Goal: Task Accomplishment & Management: Manage account settings

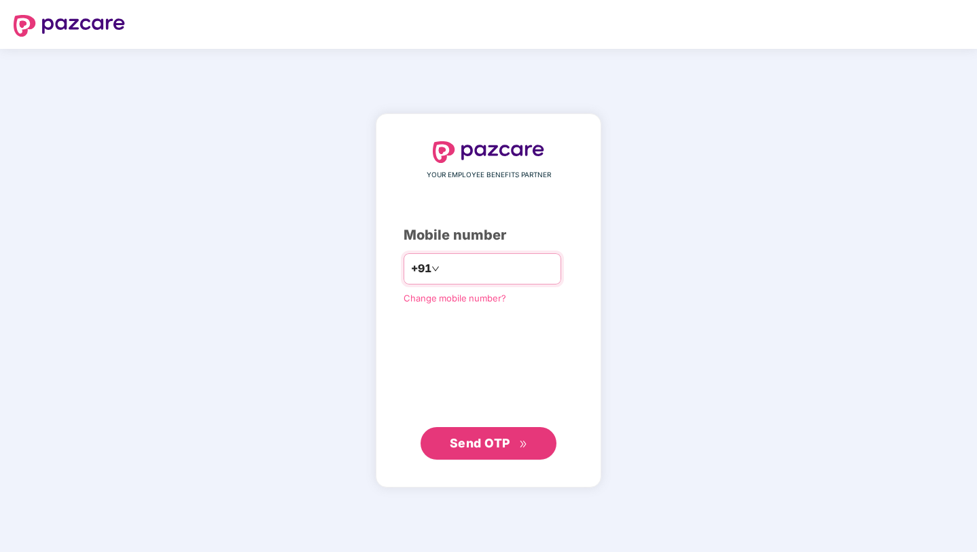
click at [512, 266] on input "number" at bounding box center [497, 269] width 111 height 22
type input "**********"
click at [519, 442] on icon "double-right" at bounding box center [523, 444] width 9 height 9
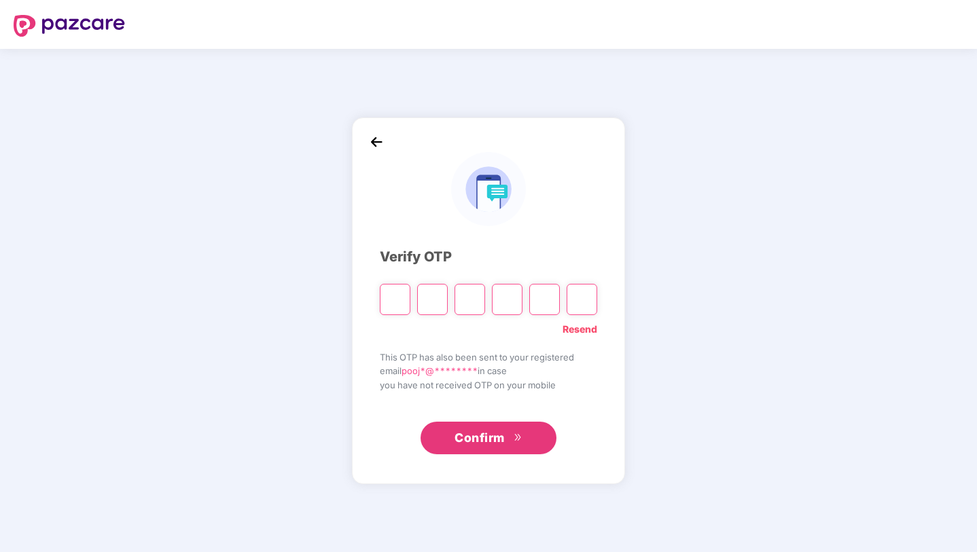
type input "*"
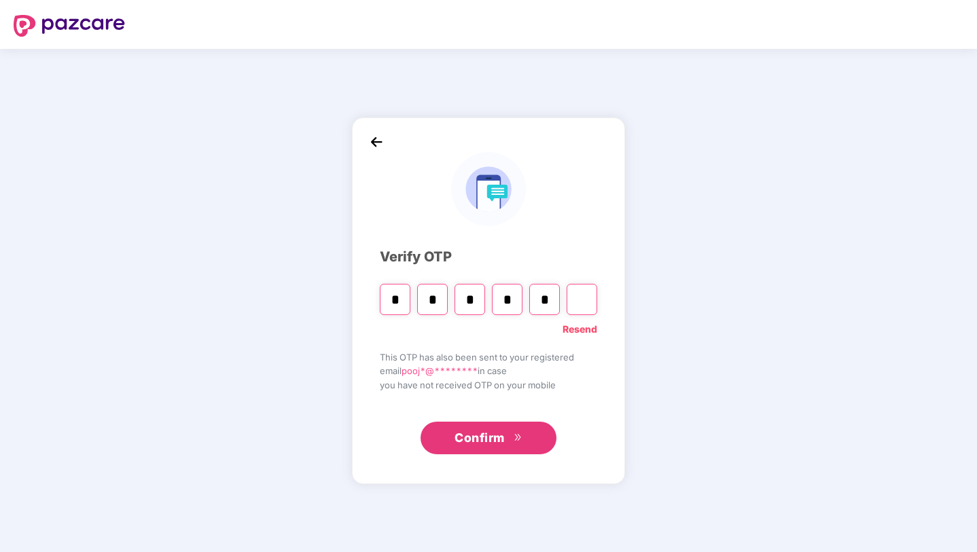
type input "*"
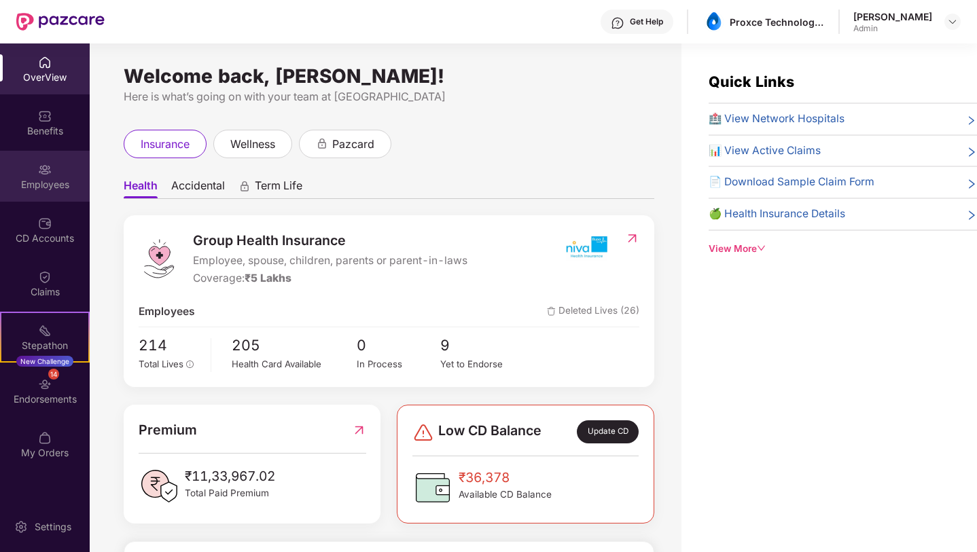
click at [46, 186] on div "Employees" at bounding box center [45, 185] width 90 height 14
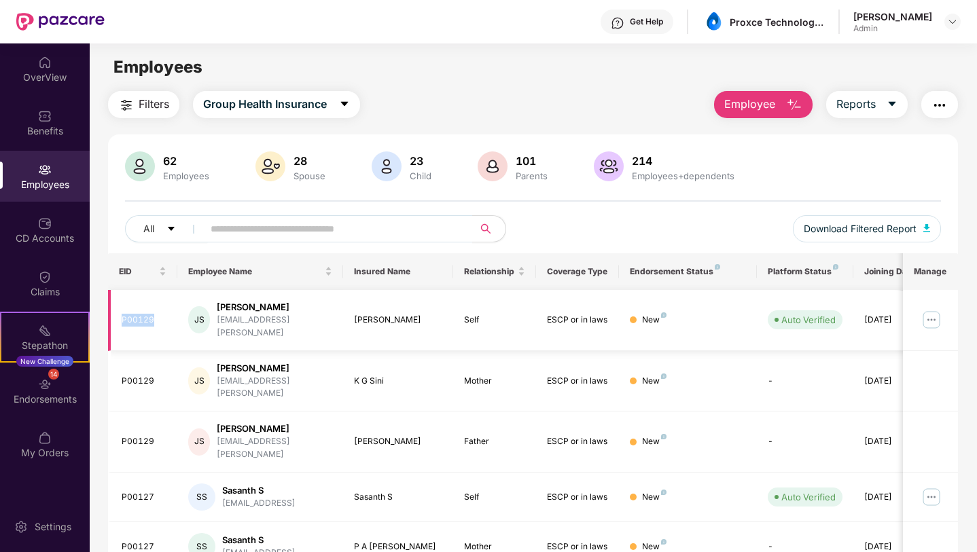
drag, startPoint x: 156, startPoint y: 317, endPoint x: 123, endPoint y: 316, distance: 32.6
click at [123, 316] on div "P00129" at bounding box center [144, 320] width 45 height 13
copy div "P00129"
click at [257, 308] on div "[PERSON_NAME]" at bounding box center [274, 307] width 115 height 13
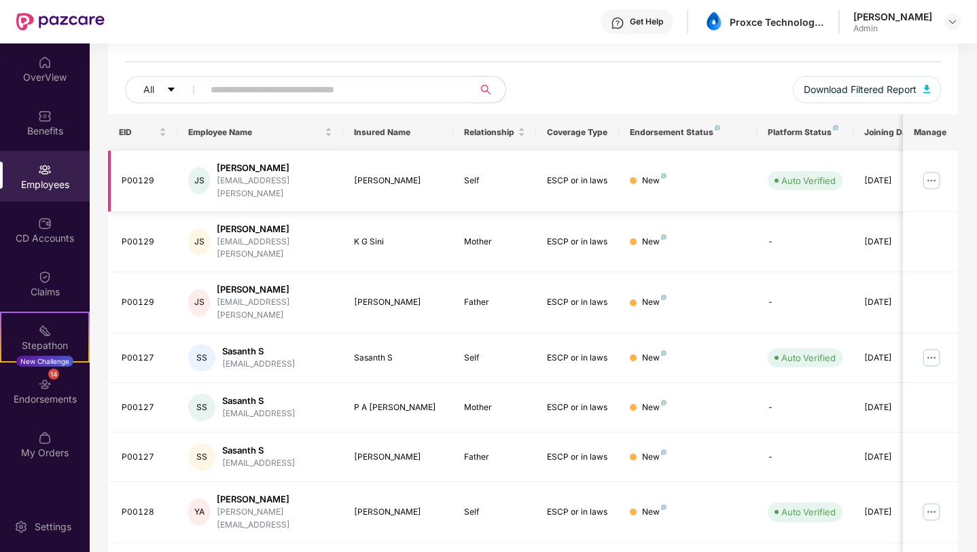
scroll to position [140, 0]
click at [147, 174] on div "P00129" at bounding box center [144, 180] width 45 height 13
click at [238, 164] on div "[PERSON_NAME]" at bounding box center [274, 167] width 115 height 13
click at [194, 178] on div "JS" at bounding box center [199, 179] width 22 height 27
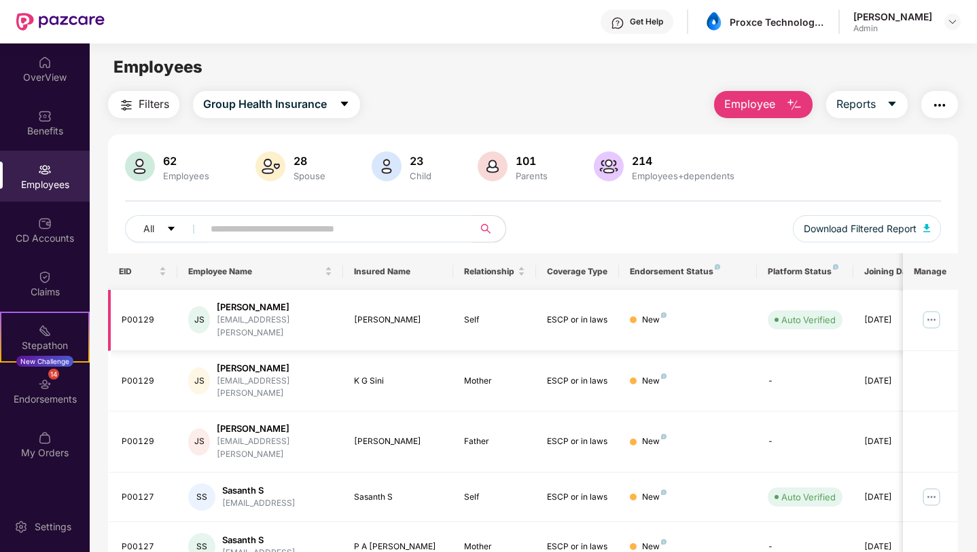
click at [819, 315] on div "Auto Verified" at bounding box center [808, 320] width 54 height 14
click at [937, 314] on img at bounding box center [932, 320] width 22 height 22
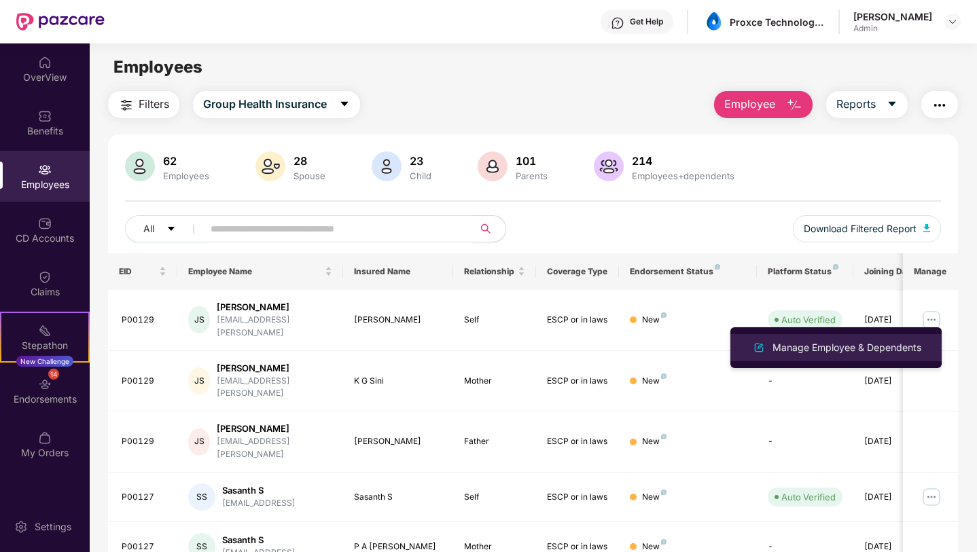
click at [893, 351] on div "Manage Employee & Dependents" at bounding box center [847, 347] width 154 height 15
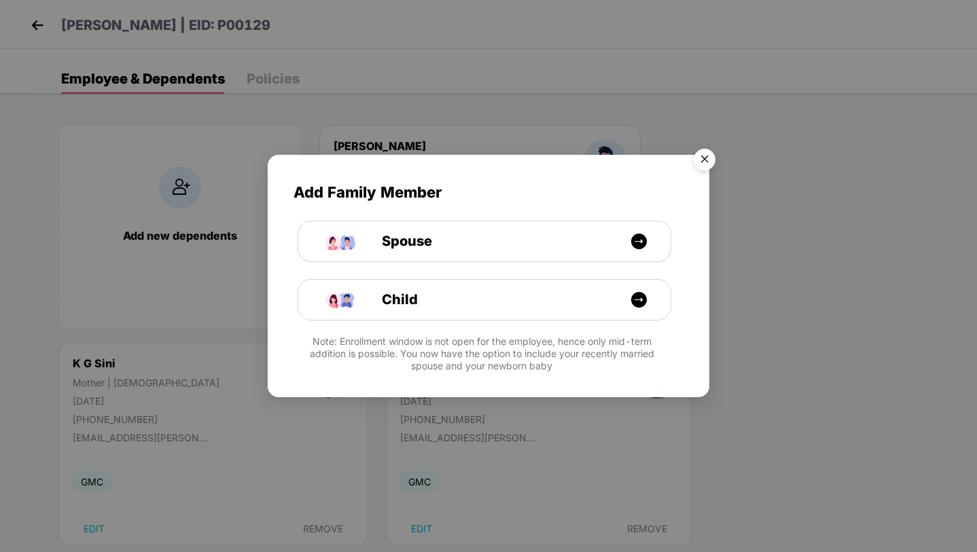
click at [711, 152] on img "Close" at bounding box center [705, 162] width 38 height 38
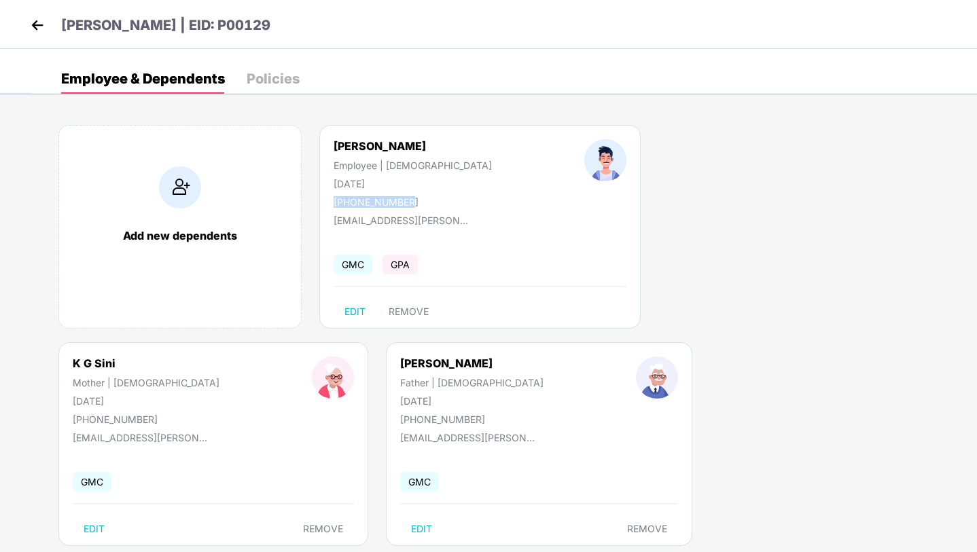
drag, startPoint x: 334, startPoint y: 203, endPoint x: 405, endPoint y: 204, distance: 71.3
click at [405, 204] on div "[PHONE_NUMBER]" at bounding box center [413, 202] width 158 height 12
copy div "[PHONE_NUMBER]"
